Goal: Task Accomplishment & Management: Complete application form

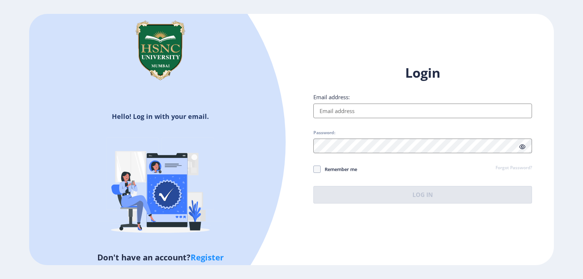
type input "[EMAIL_ADDRESS][DOMAIN_NAME]"
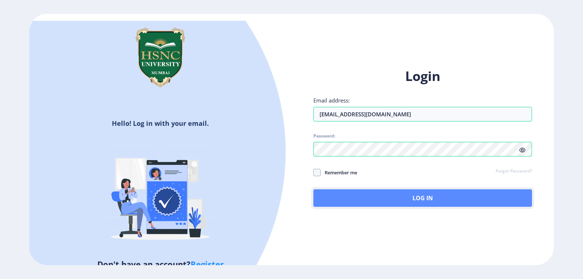
click at [421, 199] on button "Log In" at bounding box center [423, 198] width 219 height 18
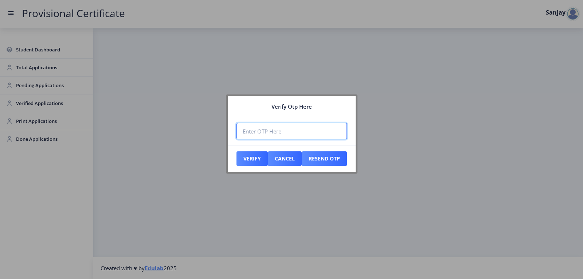
paste input "561485"
type input "561485"
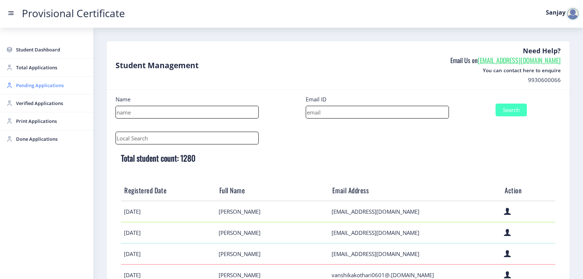
click at [15, 89] on link "Pending Applications" at bounding box center [46, 86] width 93 height 18
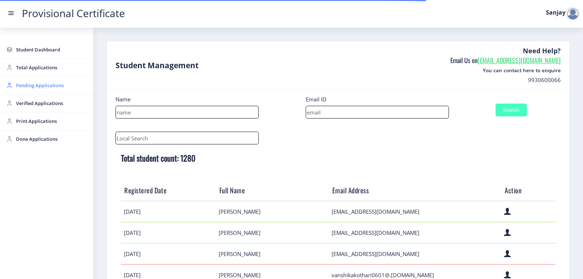
click at [47, 86] on span "Pending Applications" at bounding box center [51, 85] width 71 height 9
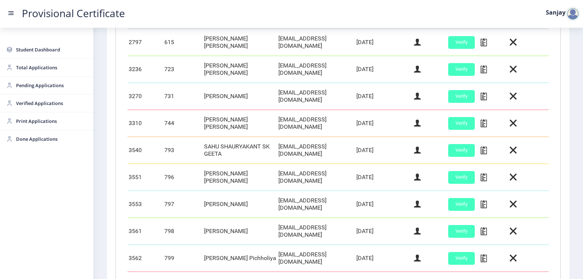
scroll to position [282, 0]
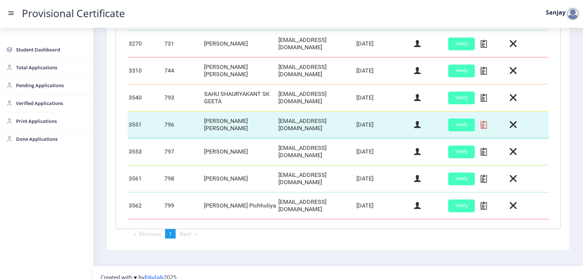
click at [481, 120] on icon at bounding box center [484, 124] width 6 height 9
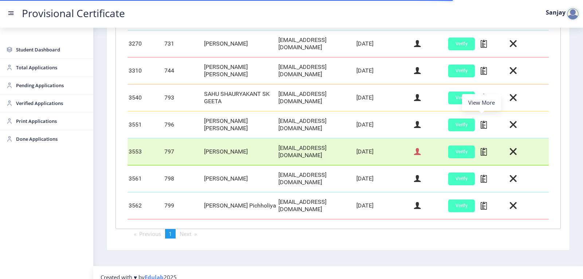
click at [416, 150] on icon at bounding box center [417, 151] width 7 height 9
select select "April"
select select "A+"
select select "Regular"
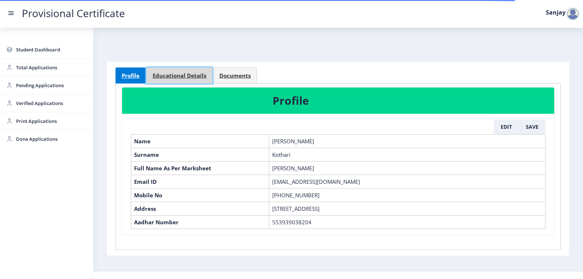
click at [185, 74] on span "Educational Details" at bounding box center [180, 75] width 54 height 5
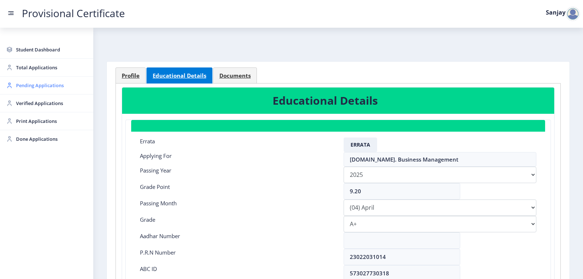
click at [34, 88] on span "Pending Applications" at bounding box center [51, 85] width 71 height 9
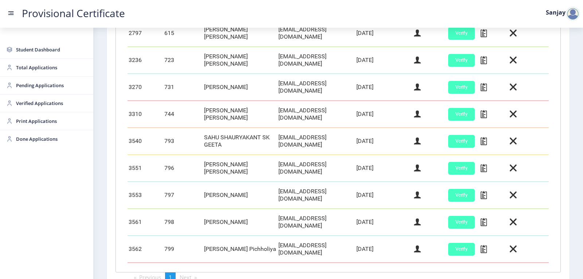
scroll to position [255, 0]
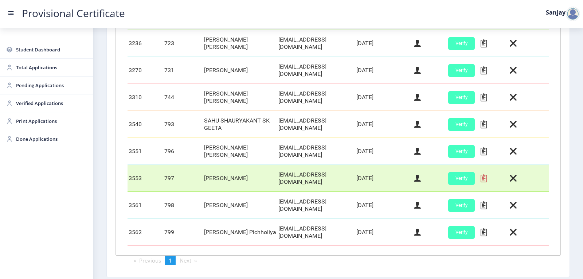
click at [483, 174] on icon at bounding box center [484, 178] width 6 height 9
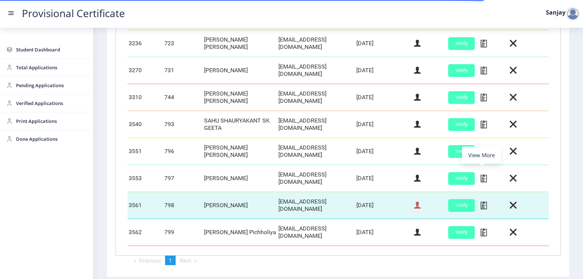
click at [416, 201] on icon at bounding box center [417, 205] width 7 height 9
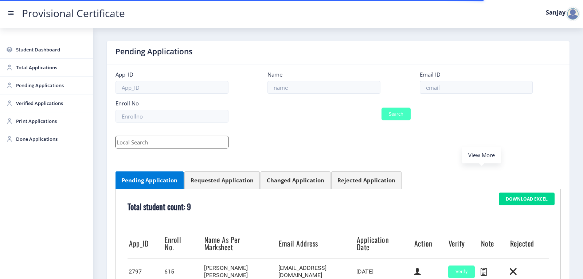
select select "March"
select select "B+"
select select "Regular"
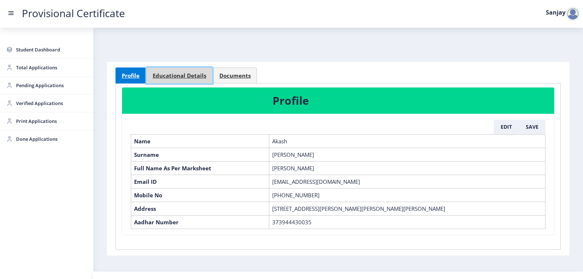
click at [165, 73] on span "Educational Details" at bounding box center [180, 75] width 54 height 5
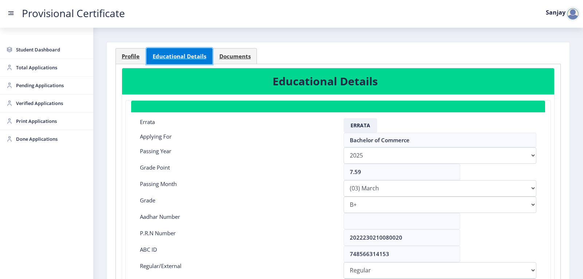
scroll to position [36, 0]
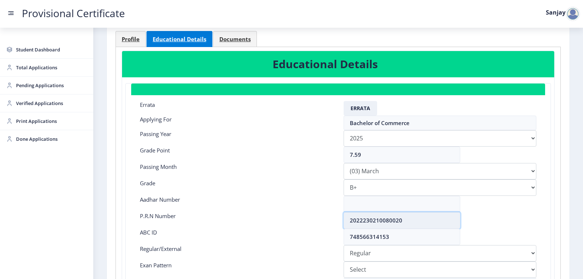
drag, startPoint x: 350, startPoint y: 223, endPoint x: 420, endPoint y: 223, distance: 70.0
click at [420, 223] on input "2022230210080020" at bounding box center [402, 220] width 117 height 16
click at [125, 36] on span "Profile" at bounding box center [131, 38] width 18 height 5
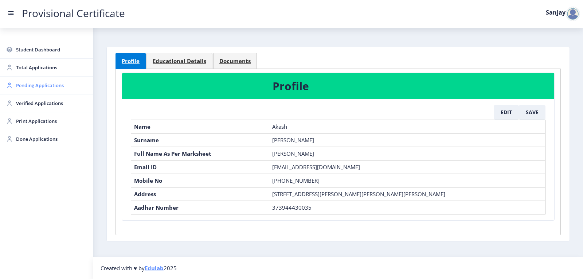
click at [30, 86] on span "Pending Applications" at bounding box center [51, 85] width 71 height 9
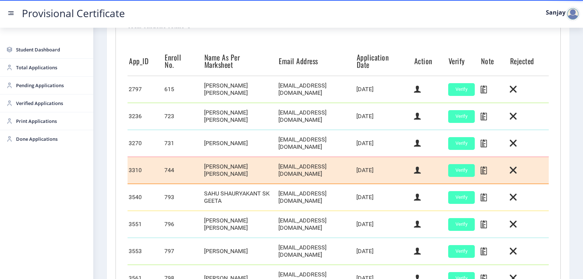
scroll to position [282, 0]
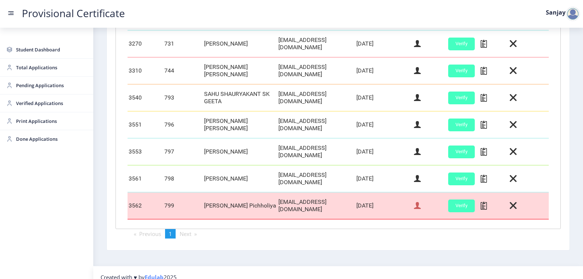
click at [414, 201] on icon at bounding box center [417, 205] width 7 height 9
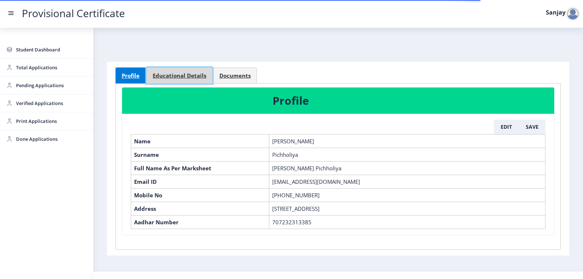
click at [189, 79] on link "Educational Details" at bounding box center [180, 75] width 66 height 16
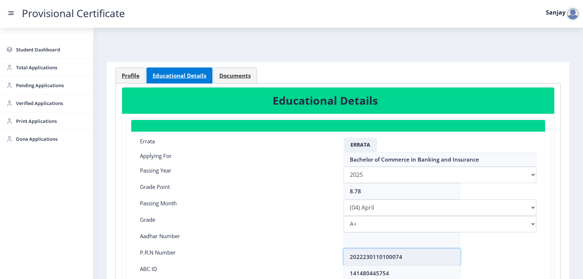
drag, startPoint x: 348, startPoint y: 258, endPoint x: 406, endPoint y: 259, distance: 57.6
click at [406, 259] on input "2022230110100074" at bounding box center [402, 257] width 117 height 16
click at [119, 77] on link "Profile" at bounding box center [131, 75] width 30 height 16
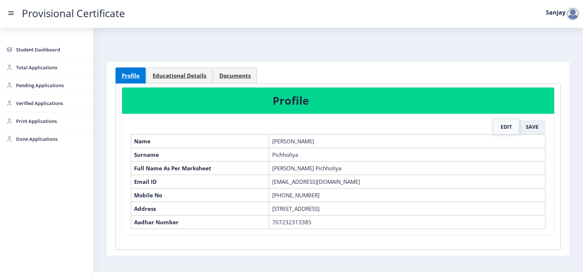
click at [507, 127] on button "Edit" at bounding box center [506, 127] width 25 height 15
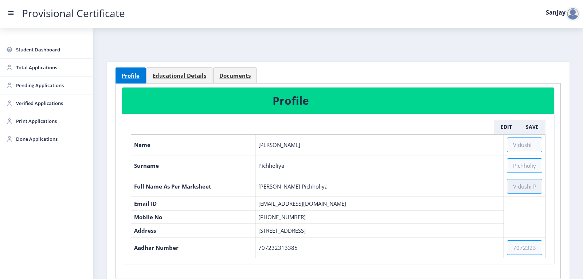
click at [508, 189] on input "text" at bounding box center [524, 186] width 35 height 15
click at [507, 189] on input "text" at bounding box center [524, 186] width 35 height 15
paste input "PICHHOLIYA [PERSON_NAME] [PERSON_NAME] [PERSON_NAME]"
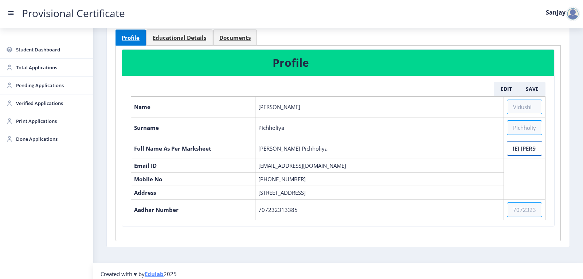
scroll to position [44, 0]
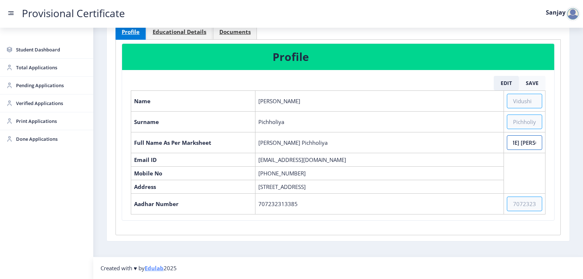
type input "PICHHOLIYA [PERSON_NAME] [PERSON_NAME] [PERSON_NAME]"
click at [527, 81] on button "Save" at bounding box center [532, 83] width 27 height 15
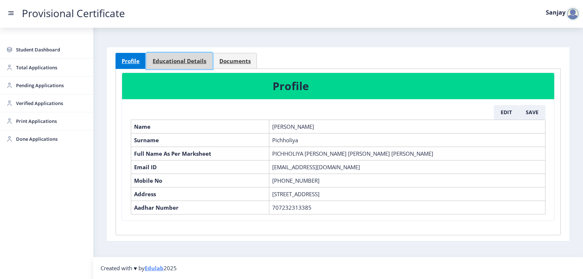
click at [190, 63] on span "Educational Details" at bounding box center [180, 60] width 54 height 5
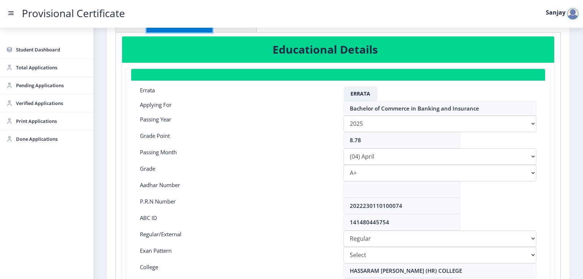
scroll to position [88, 0]
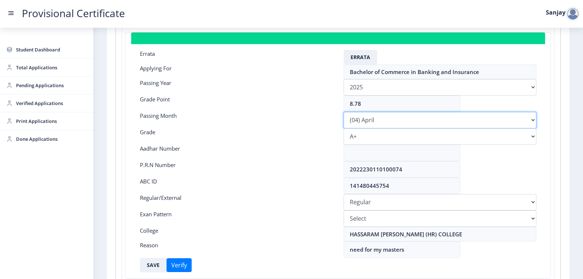
click at [369, 122] on select "Please select PassingMonth (01) January (02) February (03) March (04) April (05…" at bounding box center [440, 120] width 193 height 16
select select "March"
click at [344, 112] on select "Please select PassingMonth (01) January (02) February (03) March (04) April (05…" at bounding box center [440, 120] width 193 height 16
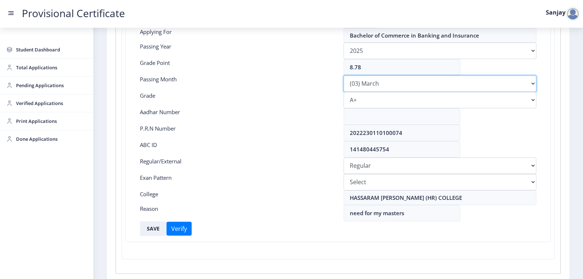
scroll to position [160, 0]
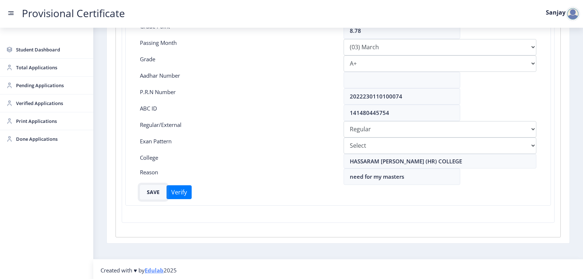
click at [156, 190] on button "SAVE" at bounding box center [153, 192] width 27 height 15
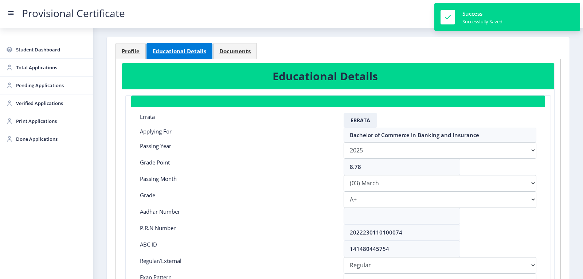
scroll to position [0, 0]
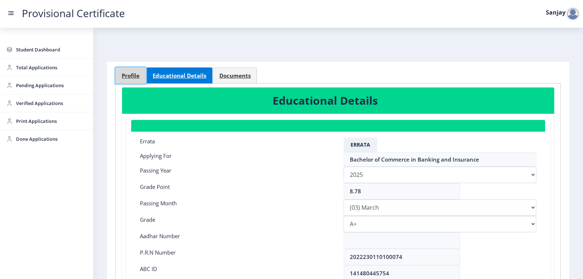
click at [131, 77] on span "Profile" at bounding box center [131, 75] width 18 height 5
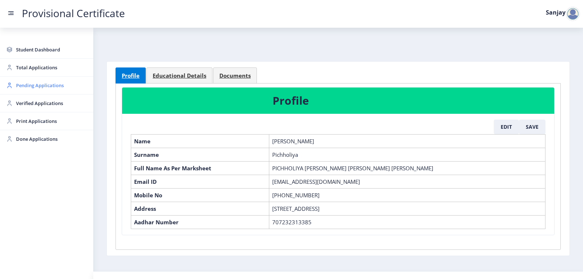
click at [36, 85] on span "Pending Applications" at bounding box center [51, 85] width 71 height 9
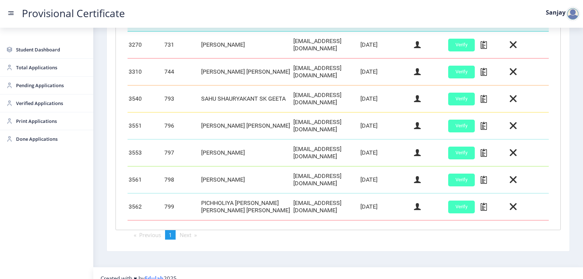
scroll to position [284, 0]
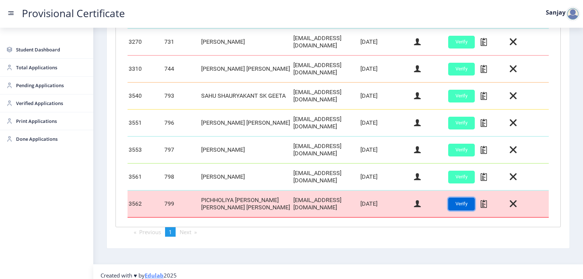
click at [448, 198] on button "Verify" at bounding box center [461, 204] width 27 height 13
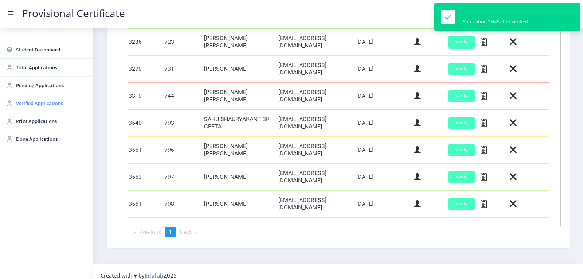
click at [19, 103] on span "Verified Applications" at bounding box center [51, 103] width 71 height 9
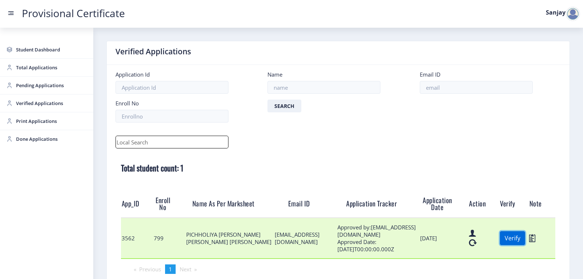
click at [505, 237] on button "Verify" at bounding box center [512, 238] width 25 height 14
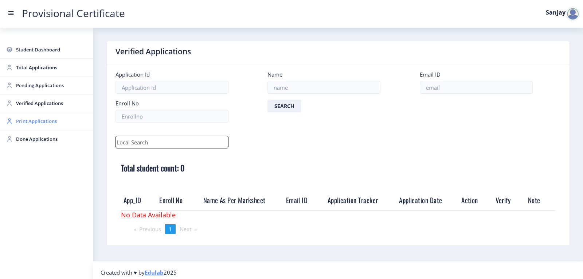
click at [18, 122] on span "Print Applications" at bounding box center [51, 121] width 71 height 9
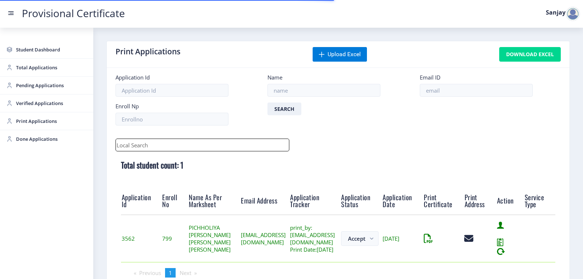
scroll to position [57, 0]
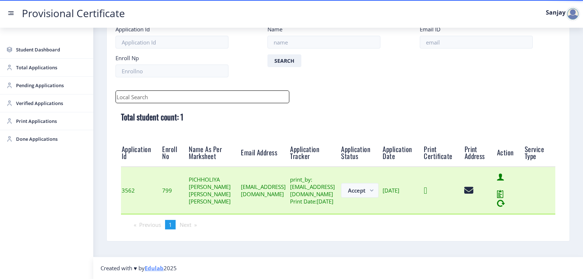
click at [427, 186] on icon at bounding box center [425, 190] width 3 height 9
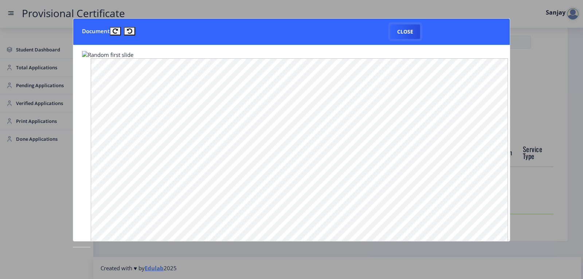
click at [411, 34] on button "Close" at bounding box center [406, 31] width 30 height 15
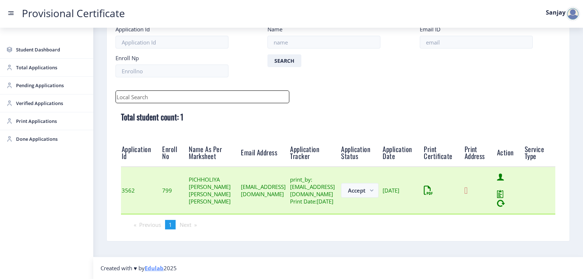
click at [468, 186] on icon at bounding box center [466, 190] width 3 height 9
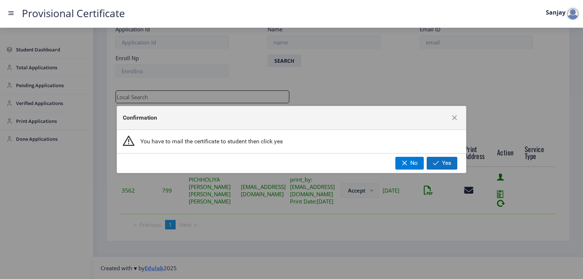
click at [436, 163] on span "button" at bounding box center [436, 163] width 6 height 6
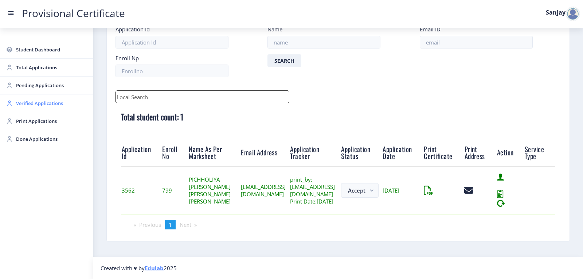
scroll to position [8, 0]
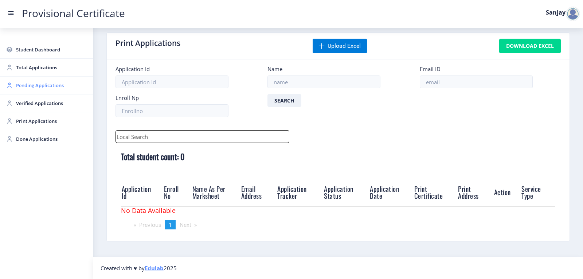
click at [31, 87] on span "Pending Applications" at bounding box center [51, 85] width 71 height 9
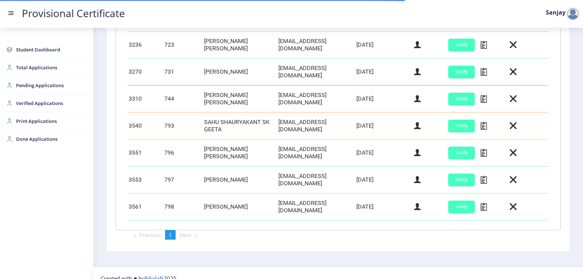
scroll to position [257, 0]
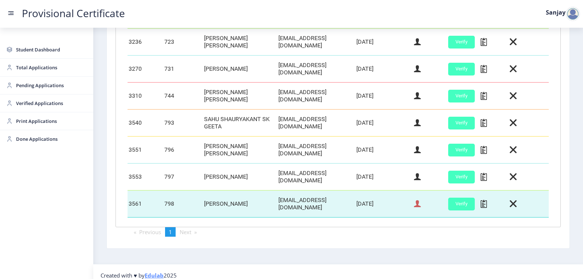
click at [417, 199] on icon at bounding box center [417, 203] width 7 height 9
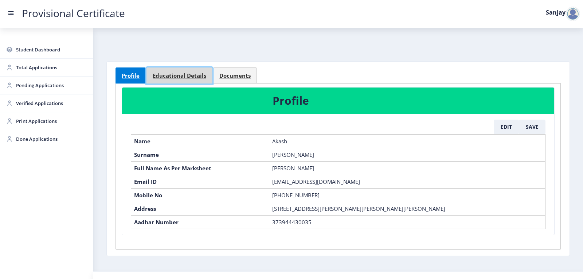
click at [184, 78] on span "Educational Details" at bounding box center [180, 75] width 54 height 5
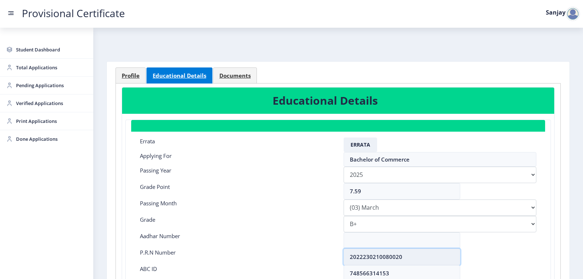
drag, startPoint x: 351, startPoint y: 256, endPoint x: 357, endPoint y: 263, distance: 9.5
click at [387, 259] on input "2022230210080020" at bounding box center [402, 257] width 117 height 16
click at [356, 263] on input "2022230210080020" at bounding box center [402, 257] width 117 height 16
drag, startPoint x: 349, startPoint y: 256, endPoint x: 413, endPoint y: 256, distance: 63.8
click at [413, 256] on input "2022230210080020" at bounding box center [402, 257] width 117 height 16
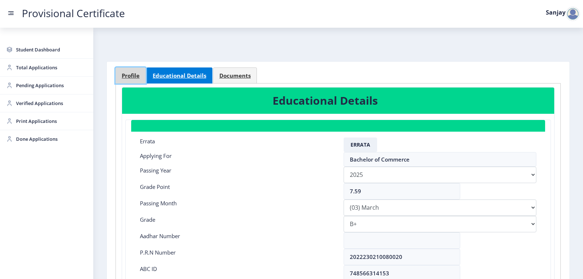
click at [139, 78] on span "Profile" at bounding box center [131, 75] width 18 height 5
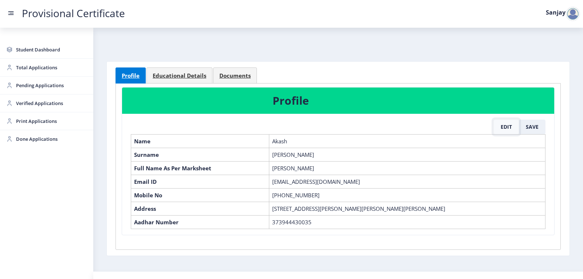
click at [509, 126] on button "Edit" at bounding box center [506, 127] width 25 height 15
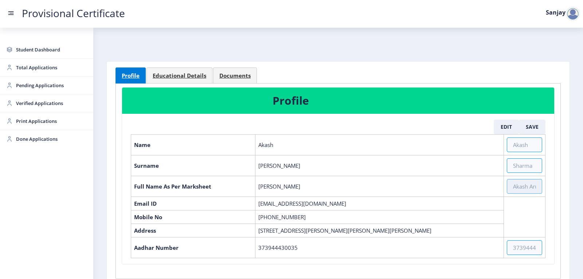
click at [513, 189] on input "text" at bounding box center [524, 186] width 35 height 15
paste input "[PERSON_NAME]"
type input "[PERSON_NAME]"
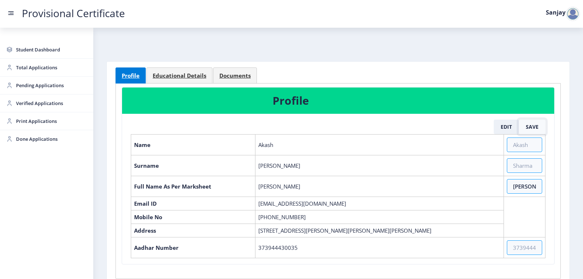
click at [534, 127] on button "Save" at bounding box center [532, 127] width 27 height 15
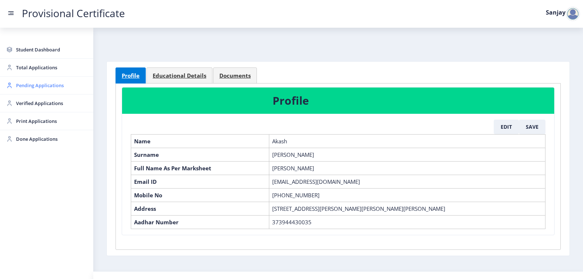
click at [36, 87] on span "Pending Applications" at bounding box center [51, 85] width 71 height 9
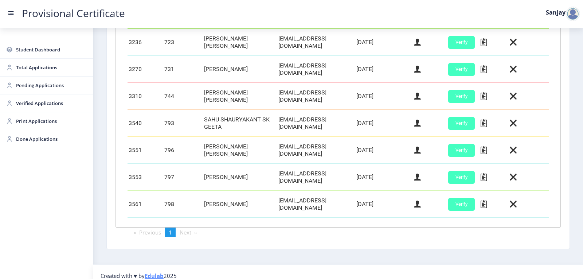
scroll to position [257, 0]
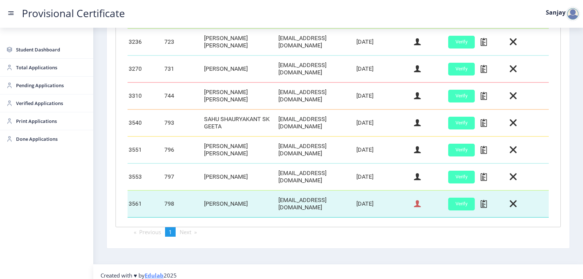
click at [416, 200] on icon at bounding box center [417, 203] width 7 height 9
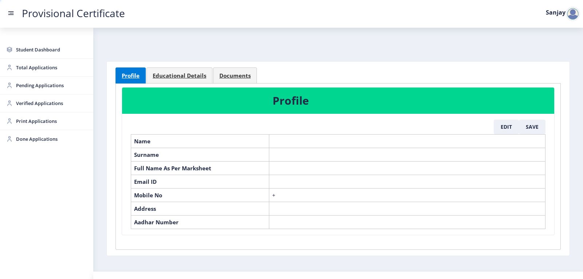
select select "March"
select select "B+"
select select "Regular"
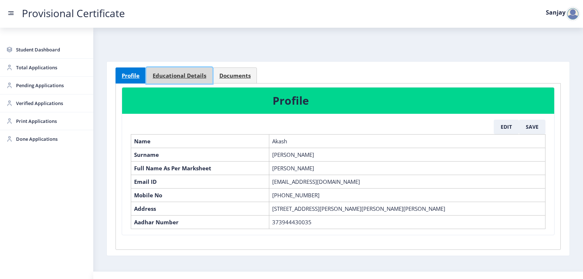
click at [202, 79] on link "Educational Details" at bounding box center [180, 75] width 66 height 16
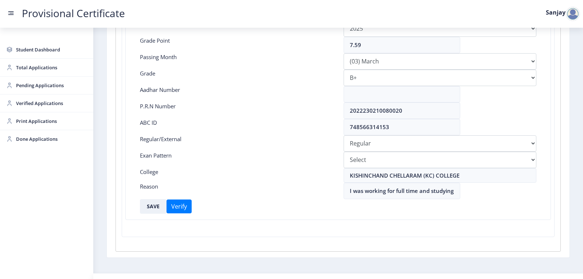
scroll to position [163, 0]
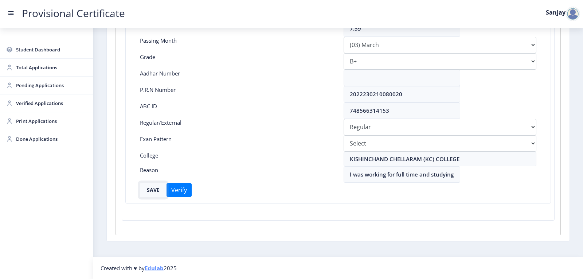
click at [152, 190] on button "SAVE" at bounding box center [153, 190] width 27 height 15
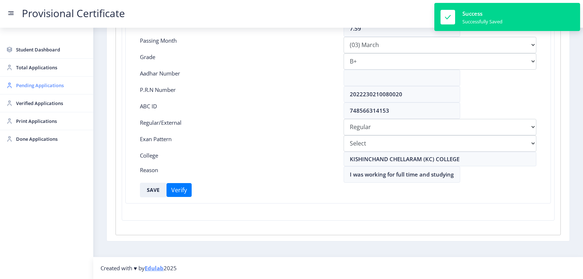
click at [47, 85] on span "Pending Applications" at bounding box center [51, 85] width 71 height 9
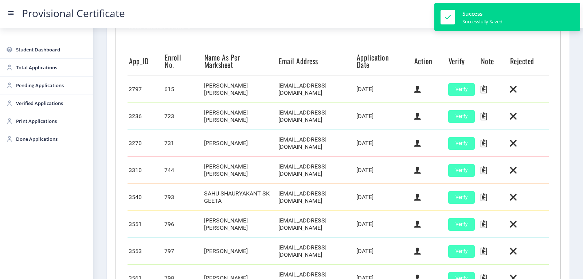
scroll to position [257, 0]
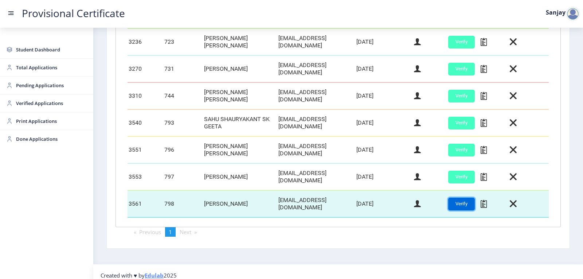
click at [453, 198] on button "Verify" at bounding box center [461, 204] width 27 height 13
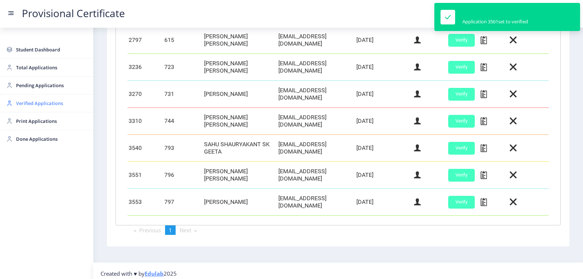
click at [34, 106] on span "Verified Applications" at bounding box center [51, 103] width 71 height 9
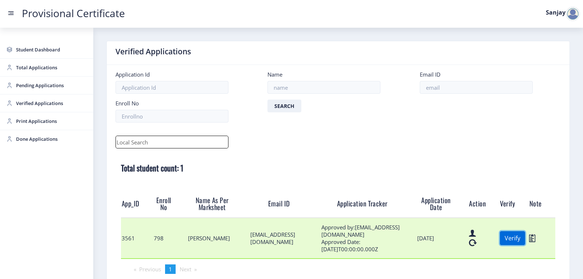
click at [514, 239] on button "Verify" at bounding box center [512, 238] width 25 height 14
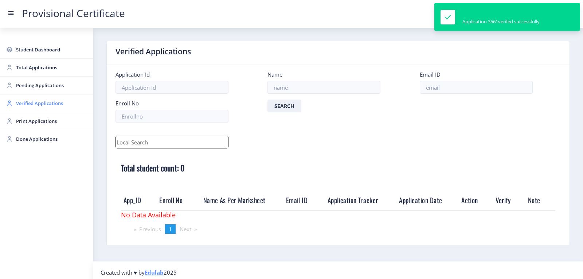
click at [28, 105] on span "Verified Applications" at bounding box center [51, 103] width 71 height 9
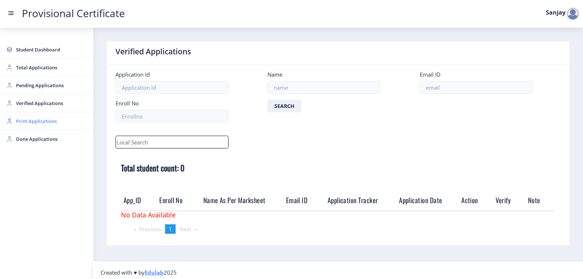
click at [25, 123] on span "Print Applications" at bounding box center [51, 121] width 71 height 9
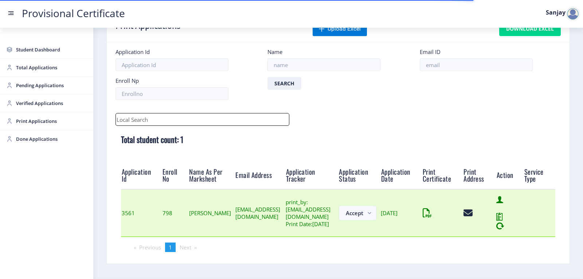
scroll to position [57, 0]
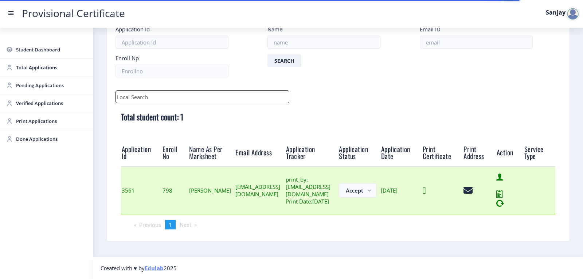
click at [426, 189] on icon at bounding box center [424, 190] width 3 height 9
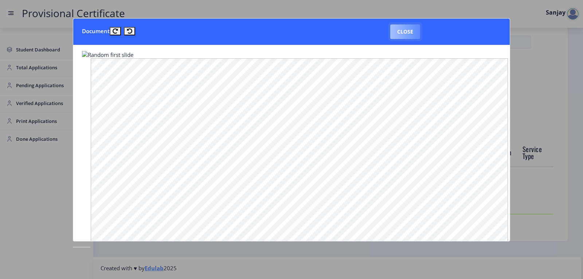
click at [397, 25] on button "Close" at bounding box center [406, 31] width 30 height 15
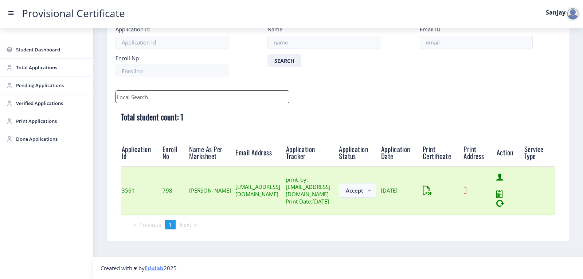
click at [467, 190] on icon at bounding box center [465, 190] width 3 height 9
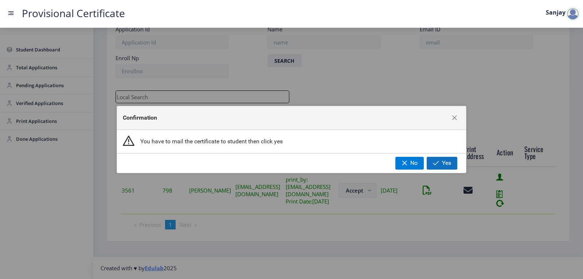
click at [449, 161] on span "Yes" at bounding box center [446, 163] width 9 height 7
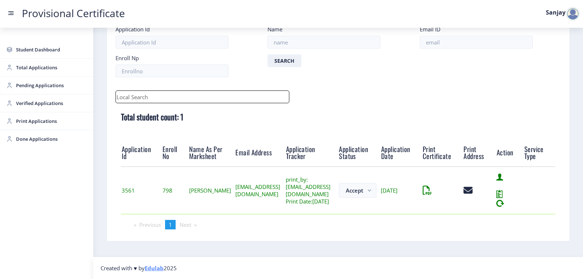
scroll to position [8, 0]
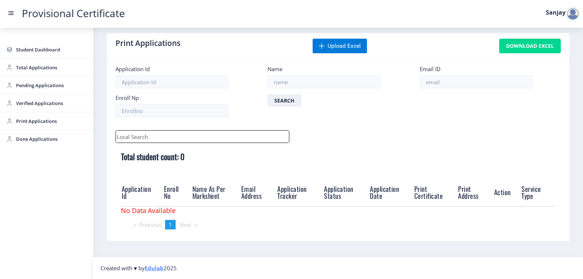
click at [573, 11] on div at bounding box center [573, 14] width 15 height 15
click at [541, 55] on span "Log out" at bounding box center [554, 53] width 47 height 9
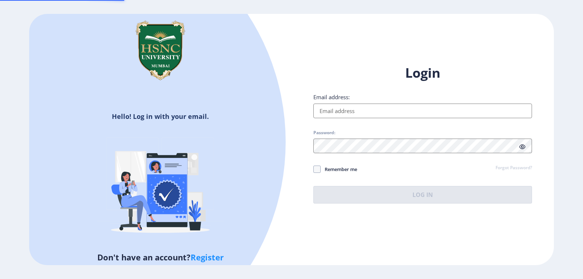
type input "[EMAIL_ADDRESS][DOMAIN_NAME]"
